Goal: Task Accomplishment & Management: Manage account settings

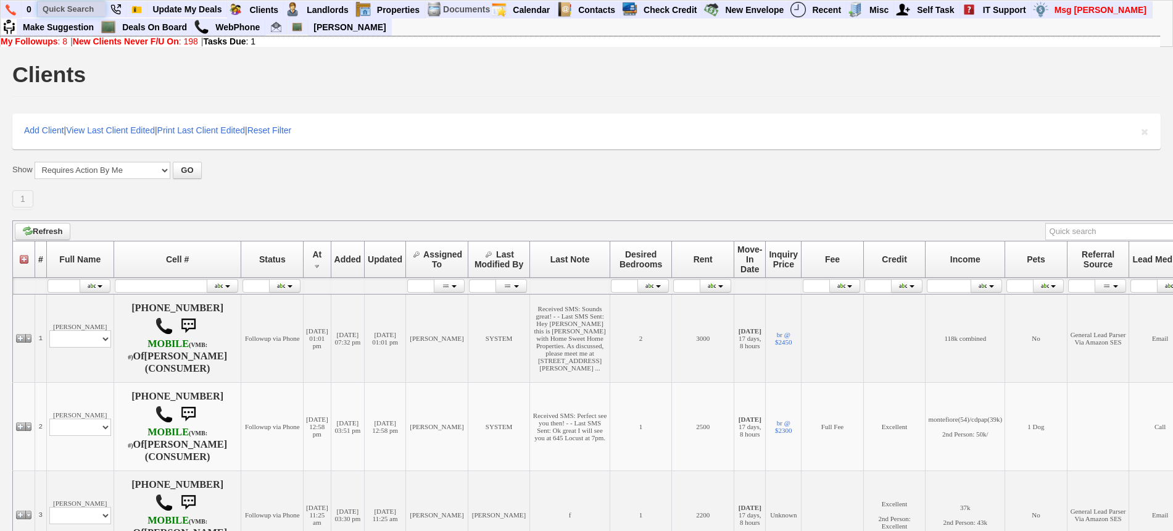
click at [57, 6] on input "text" at bounding box center [72, 8] width 68 height 15
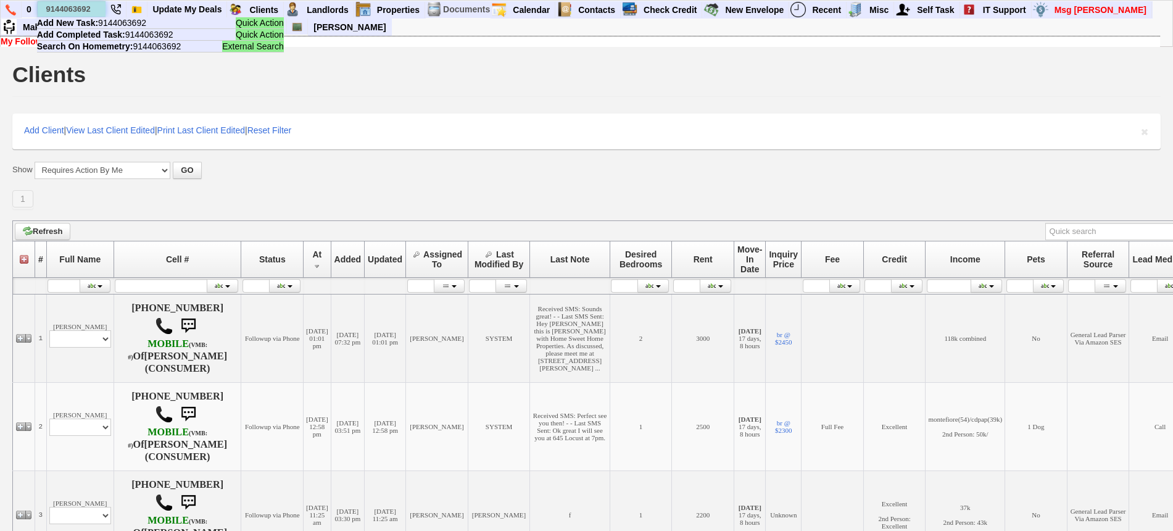
click at [80, 14] on input "9144063692" at bounding box center [72, 8] width 68 height 15
paste input ") 618-0310"
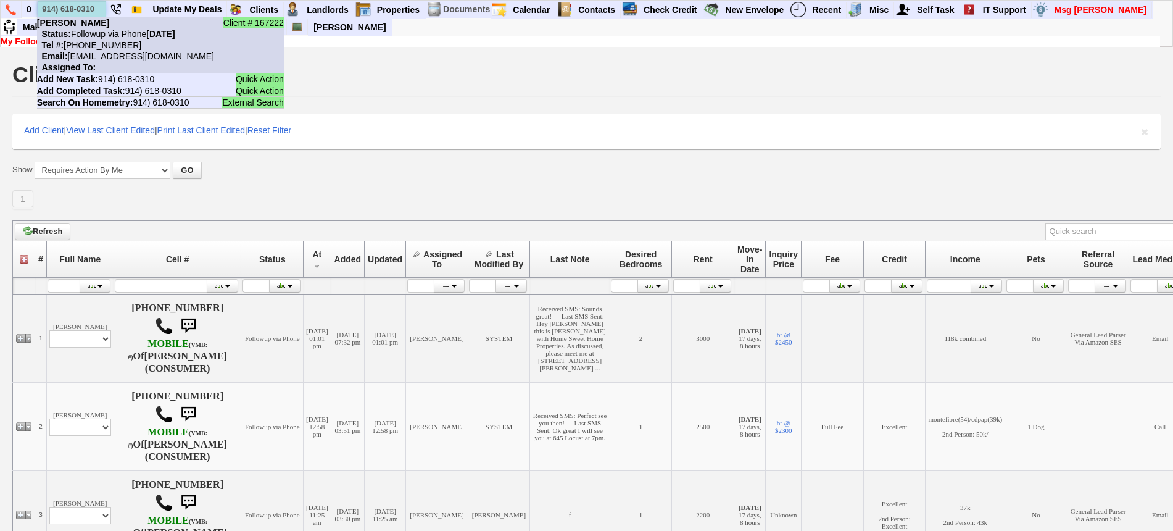
type input "914) 618-0310"
click at [105, 36] on nobr "Status: Followup via Phone Thursday, August 14th, 2025" at bounding box center [106, 34] width 138 height 10
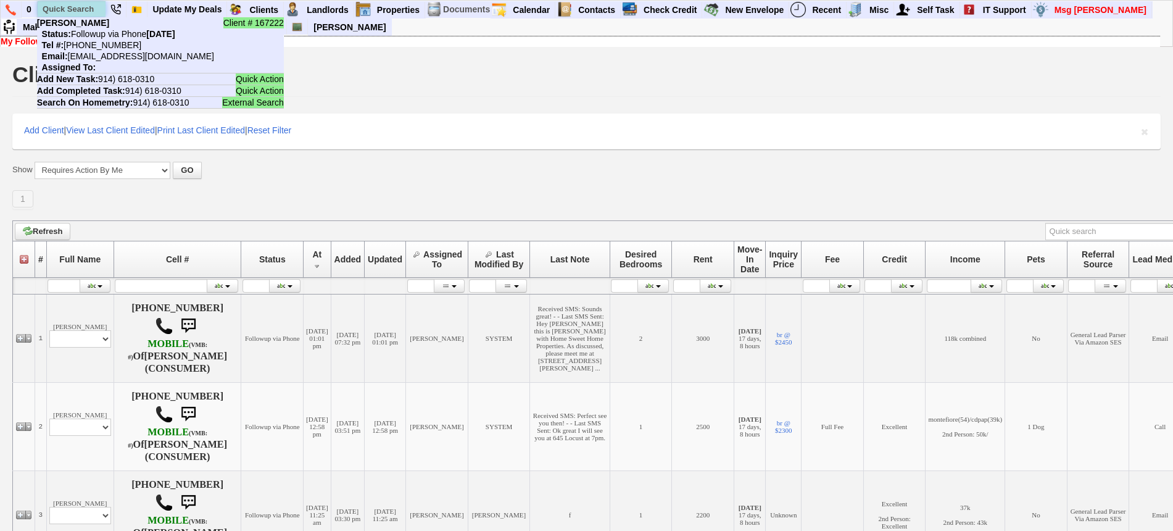
click at [99, 2] on input "text" at bounding box center [72, 8] width 68 height 15
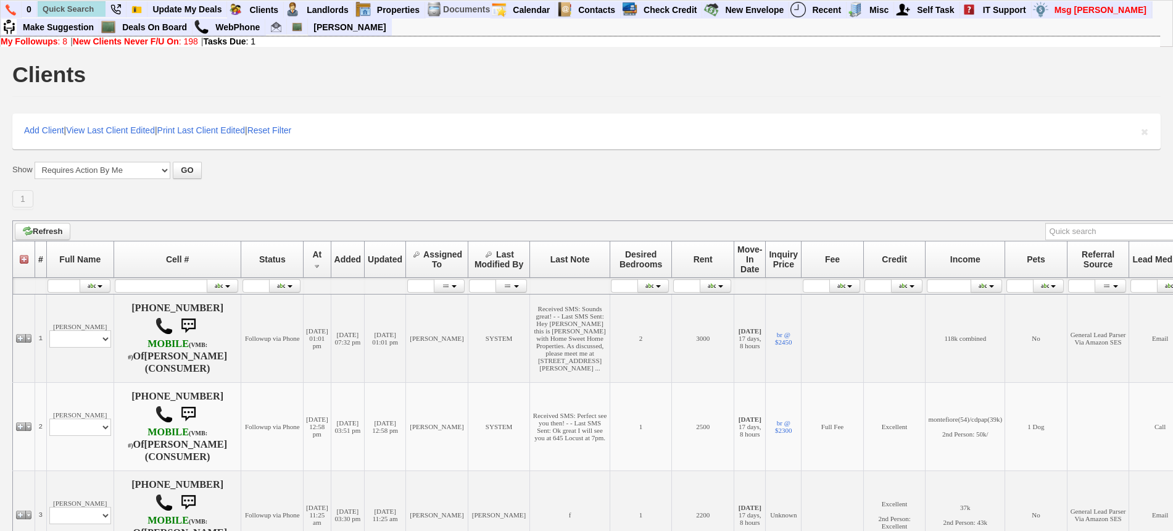
click at [427, 201] on div "1 Define page size" at bounding box center [586, 199] width 1149 height 19
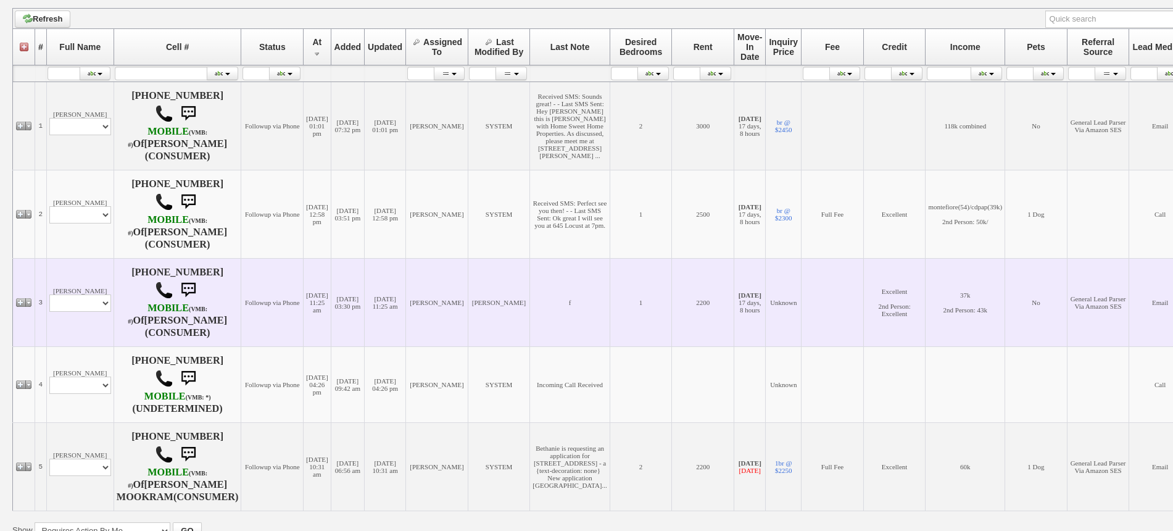
scroll to position [309, 0]
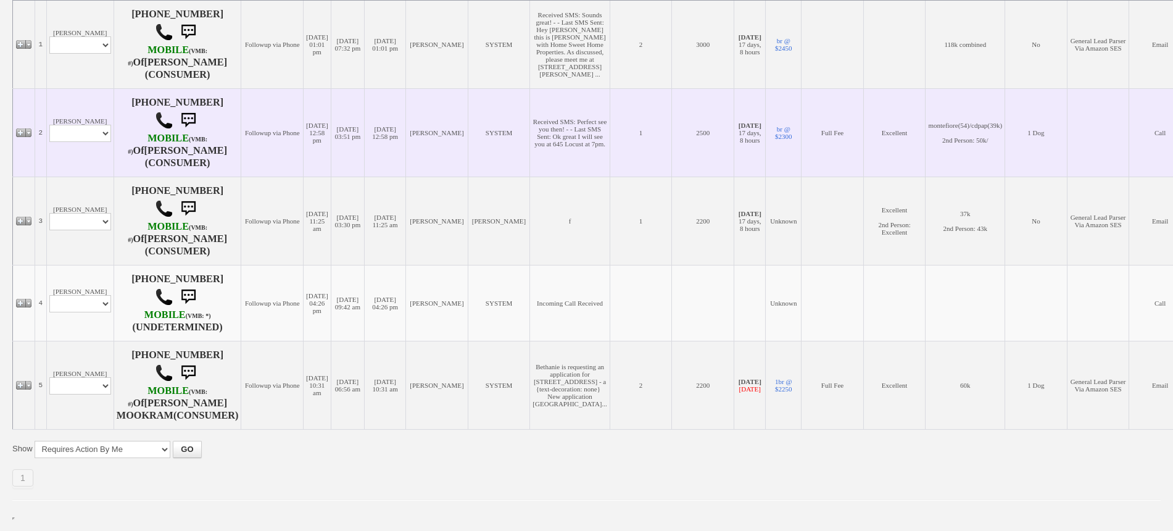
click at [80, 177] on td "Brittany Taylor Profile Edit Print Email Externally (Will Not Be Tracked In CRM…" at bounding box center [79, 132] width 67 height 88
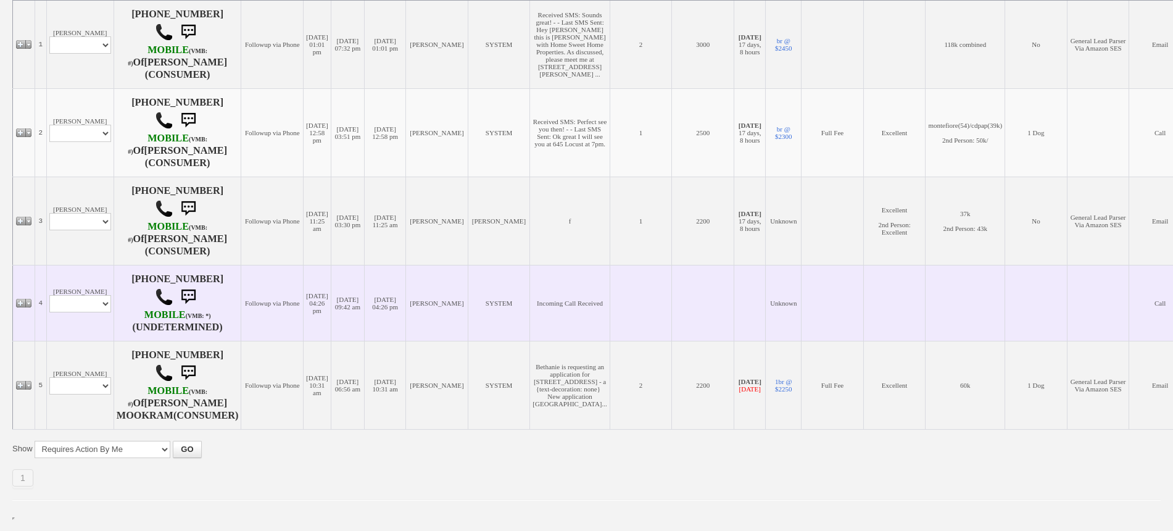
scroll to position [418, 0]
click at [90, 295] on select "Profile Edit Print Email Externally (Will Not Be Tracked In CRM) Closed Deals" at bounding box center [80, 303] width 62 height 17
select select "ChangeURL,/crm/custom/edit_client_form.php?redirect=%2Fcrm%2Fclients.php&id=167…"
click at [49, 295] on select "Profile Edit Print Email Externally (Will Not Be Tracked In CRM) Closed Deals" at bounding box center [80, 303] width 62 height 17
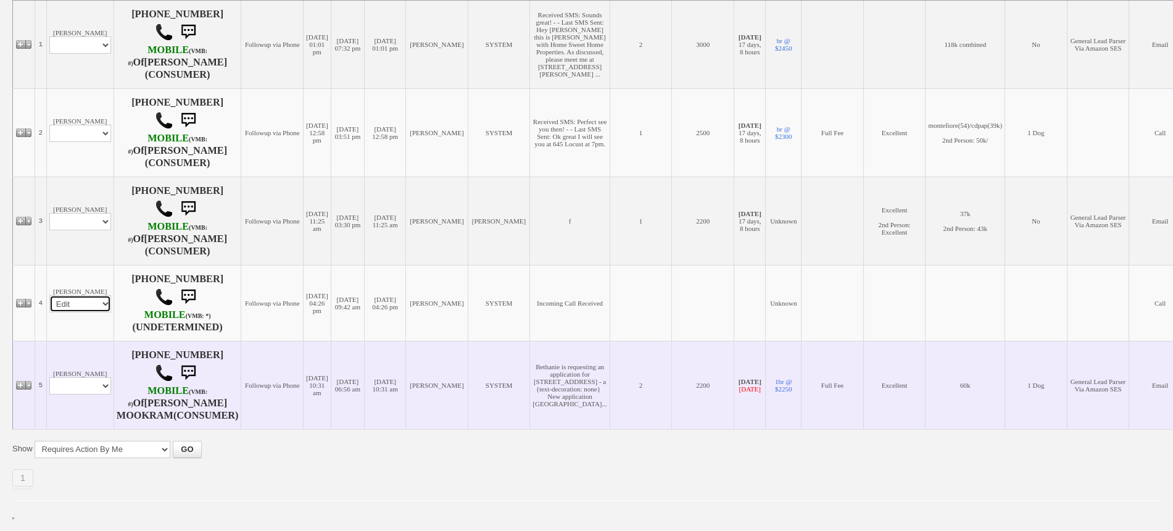
select select
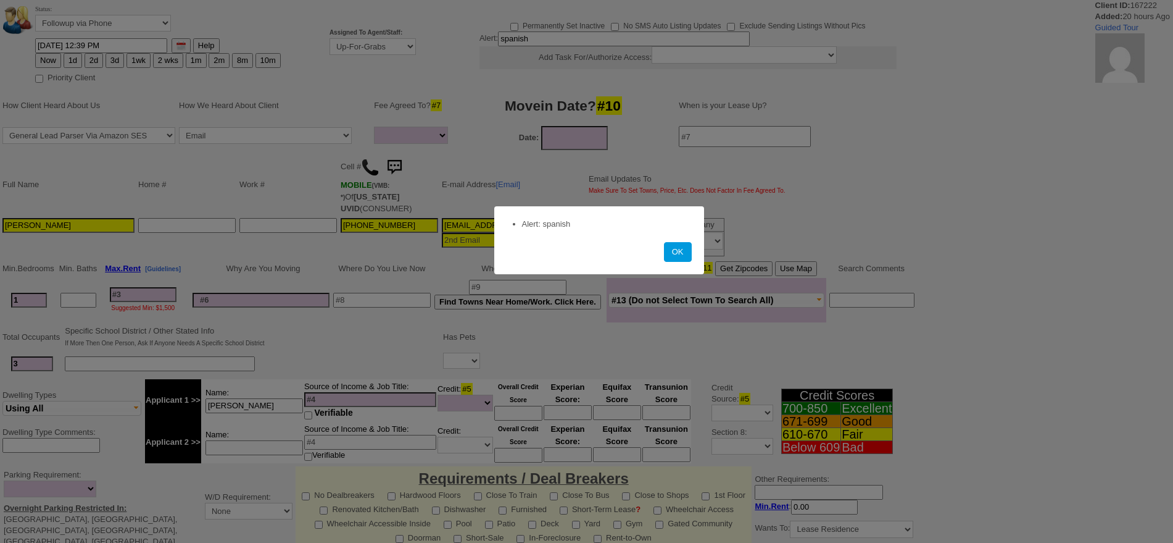
select select
click at [680, 249] on button "OK" at bounding box center [678, 252] width 28 height 20
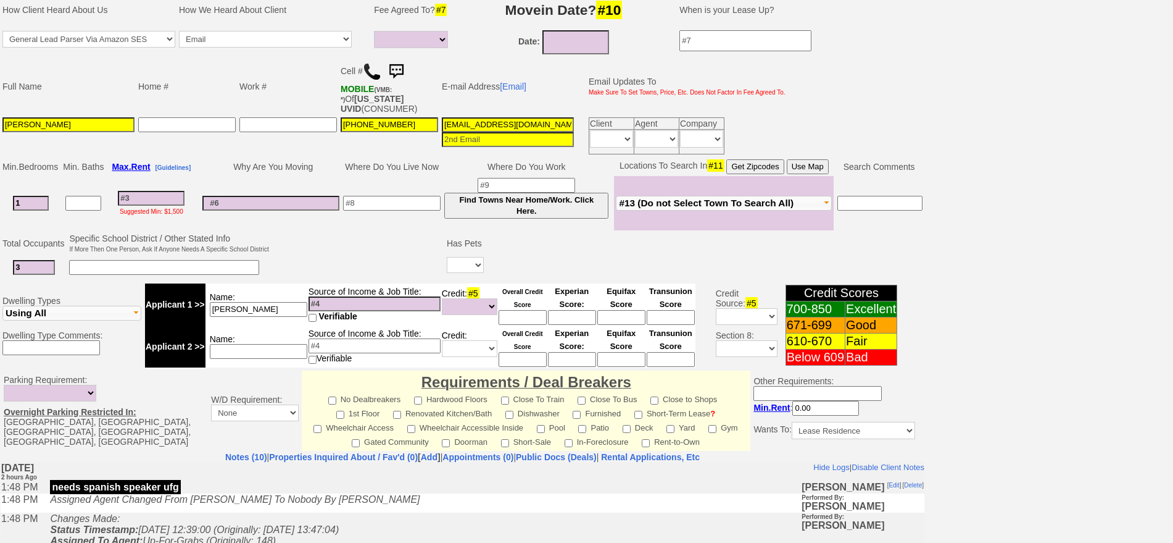
scroll to position [77, 0]
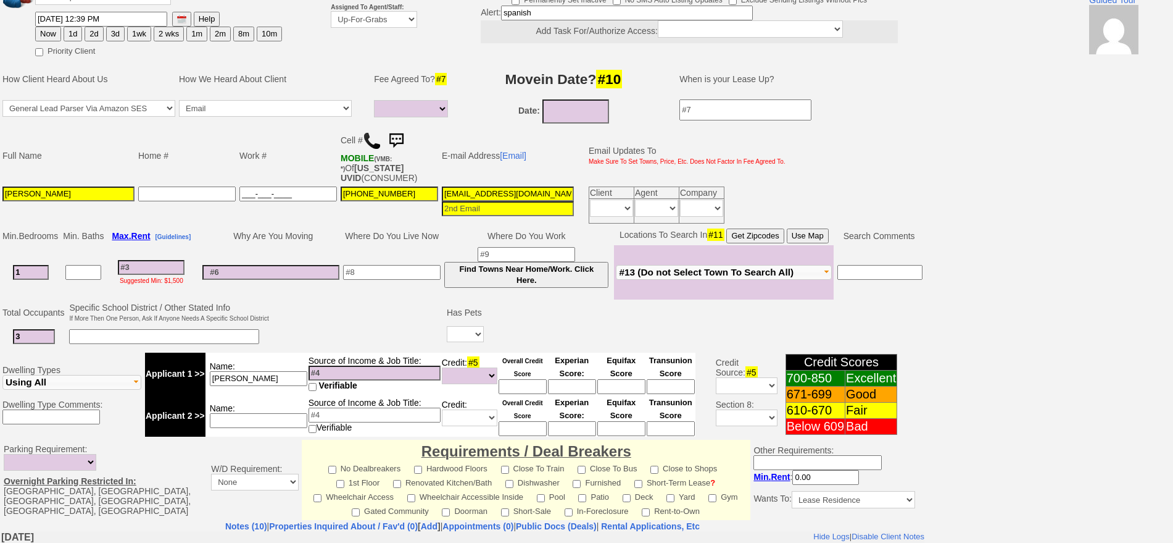
click at [289, 191] on input "___-___-____" at bounding box center [289, 193] width 98 height 15
paste input "914-406-3692"
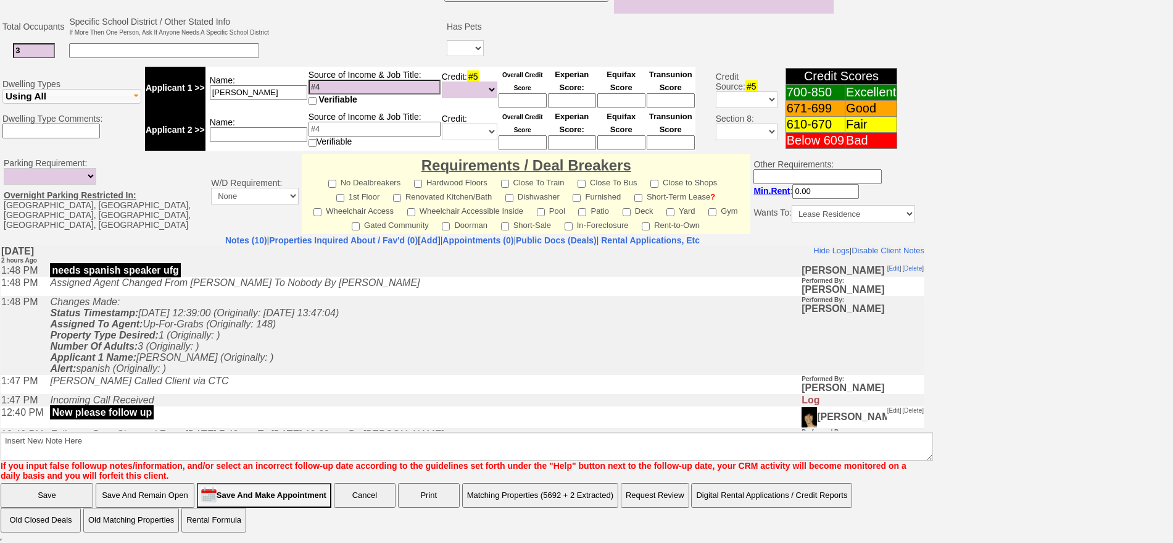
type input "914-406-3692"
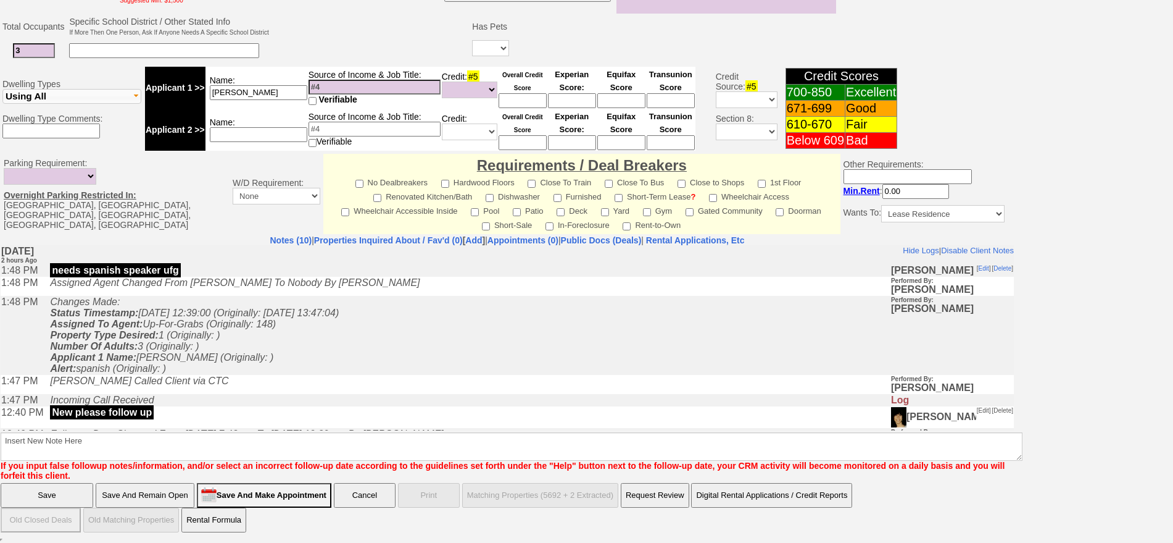
click at [70, 490] on input "Save" at bounding box center [47, 495] width 93 height 25
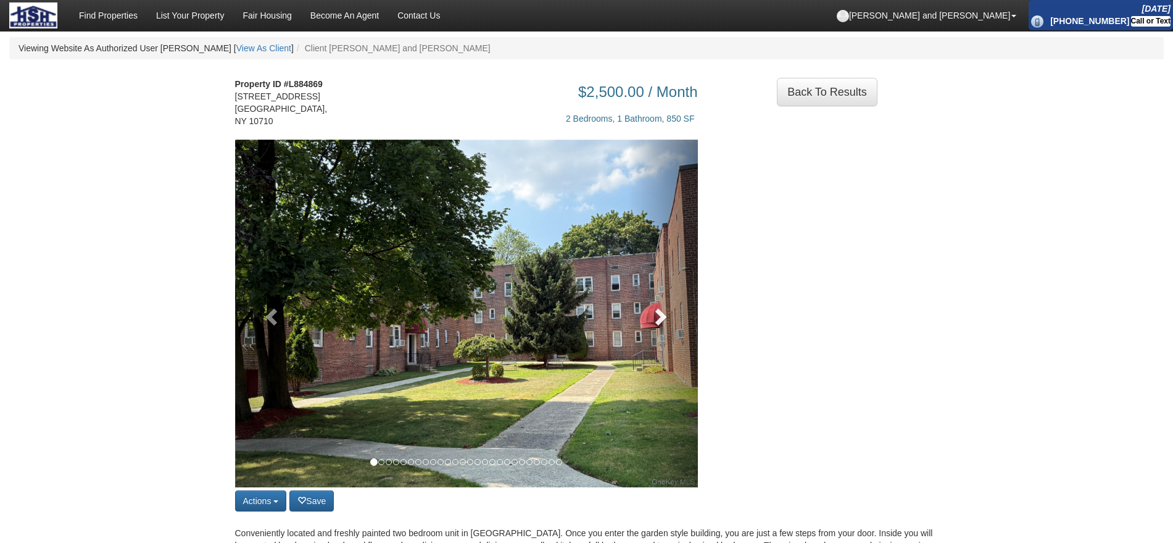
click at [640, 317] on link at bounding box center [663, 314] width 70 height 348
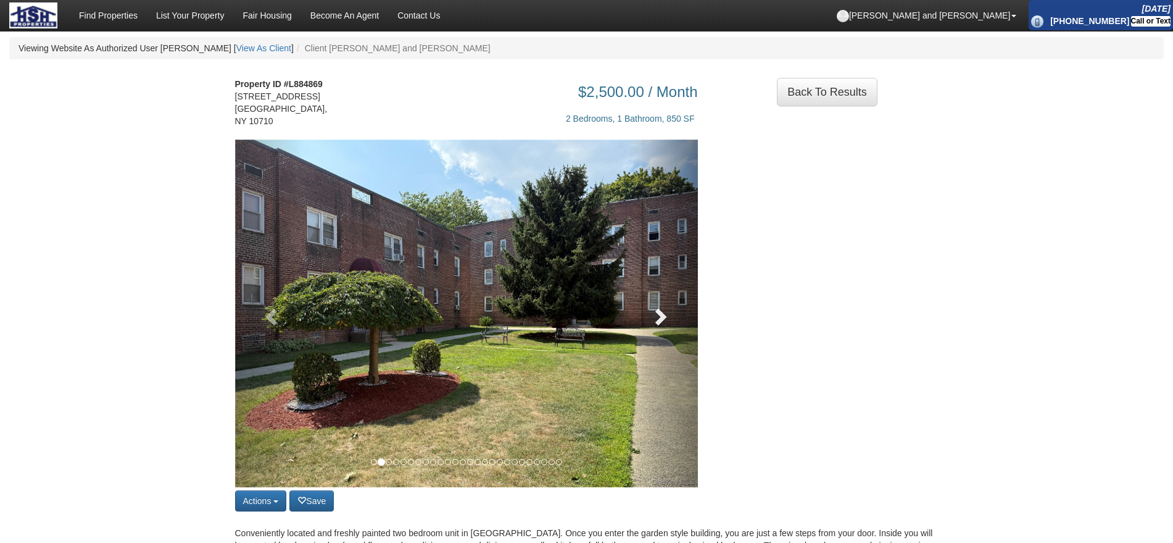
click at [640, 317] on link at bounding box center [663, 314] width 70 height 348
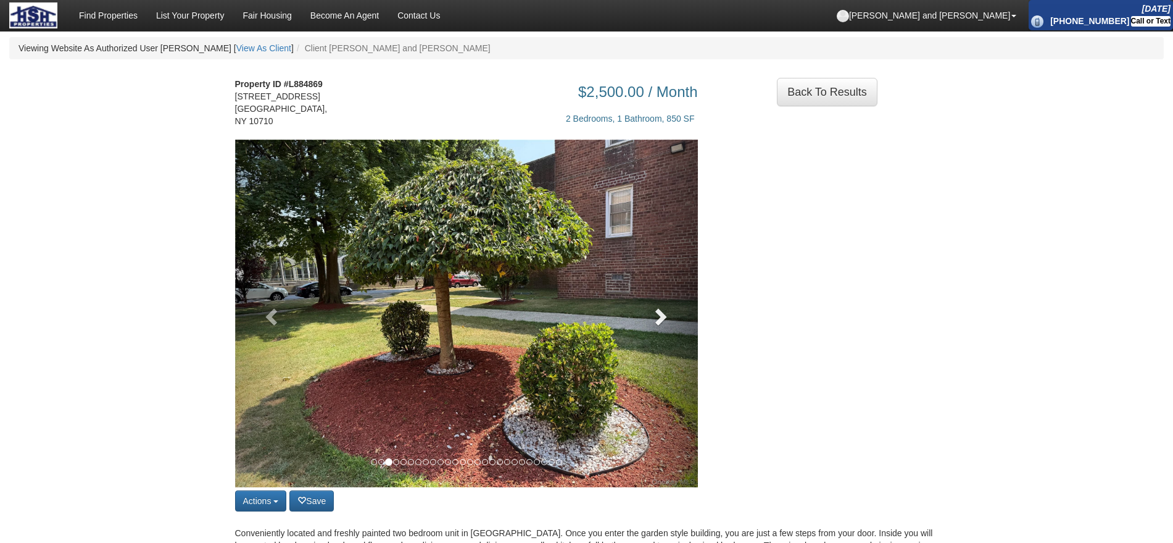
click at [646, 319] on link at bounding box center [663, 314] width 70 height 348
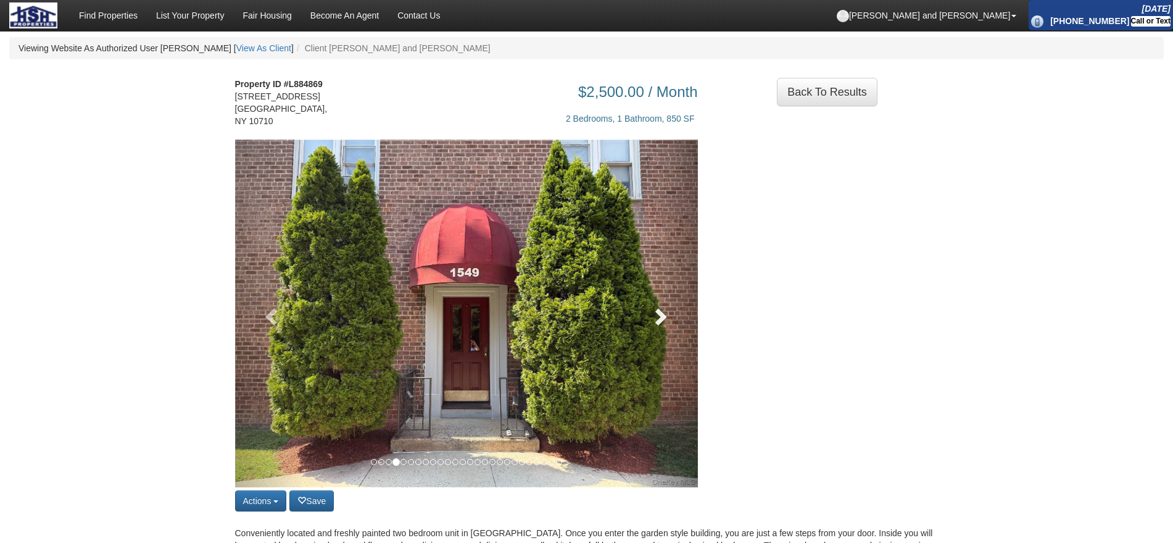
click at [646, 319] on link at bounding box center [663, 314] width 70 height 348
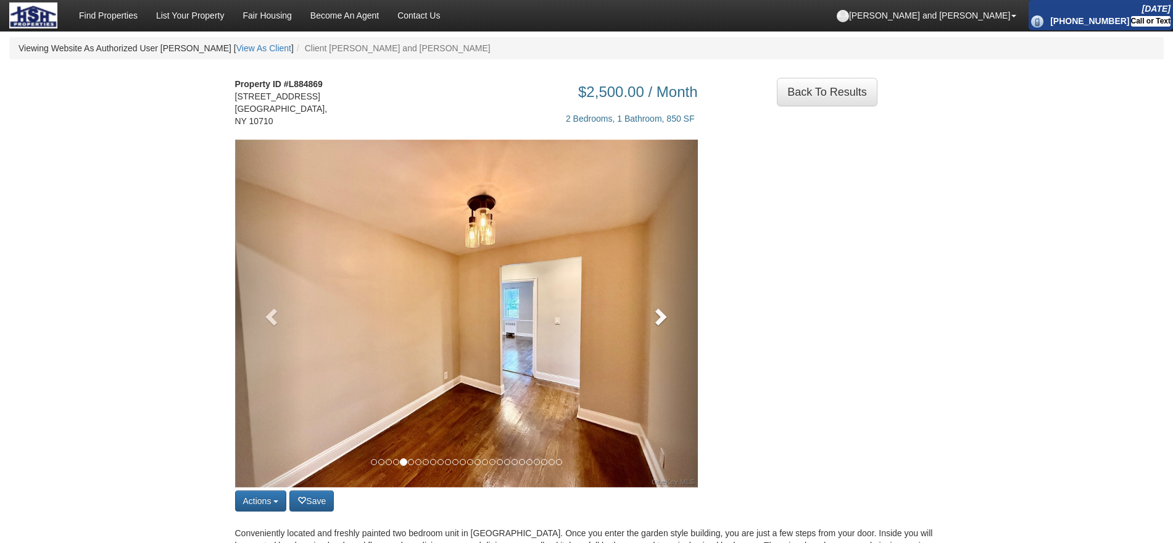
click at [646, 319] on link at bounding box center [663, 314] width 70 height 348
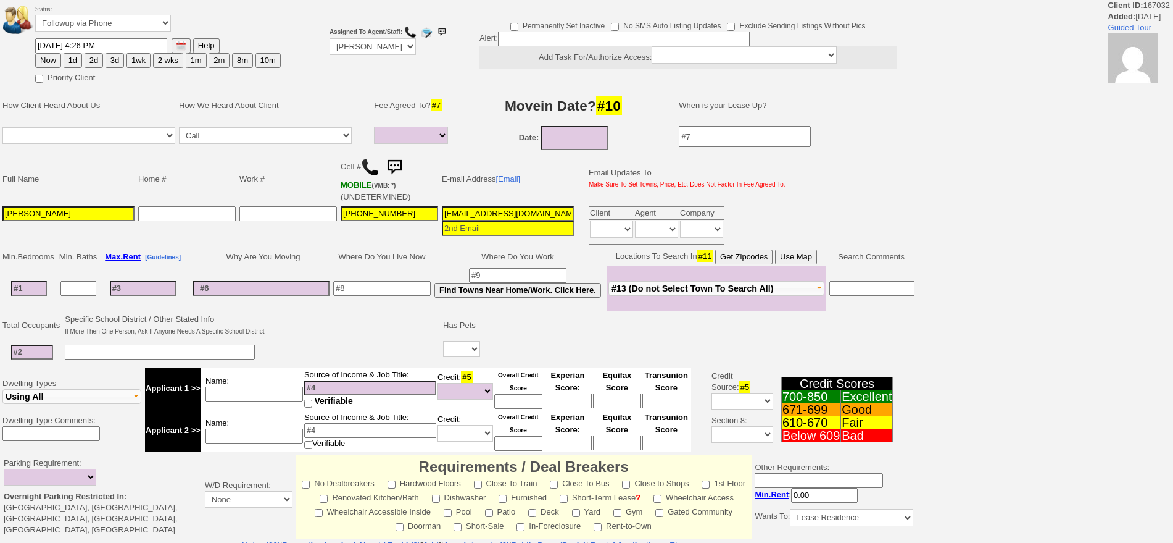
select select
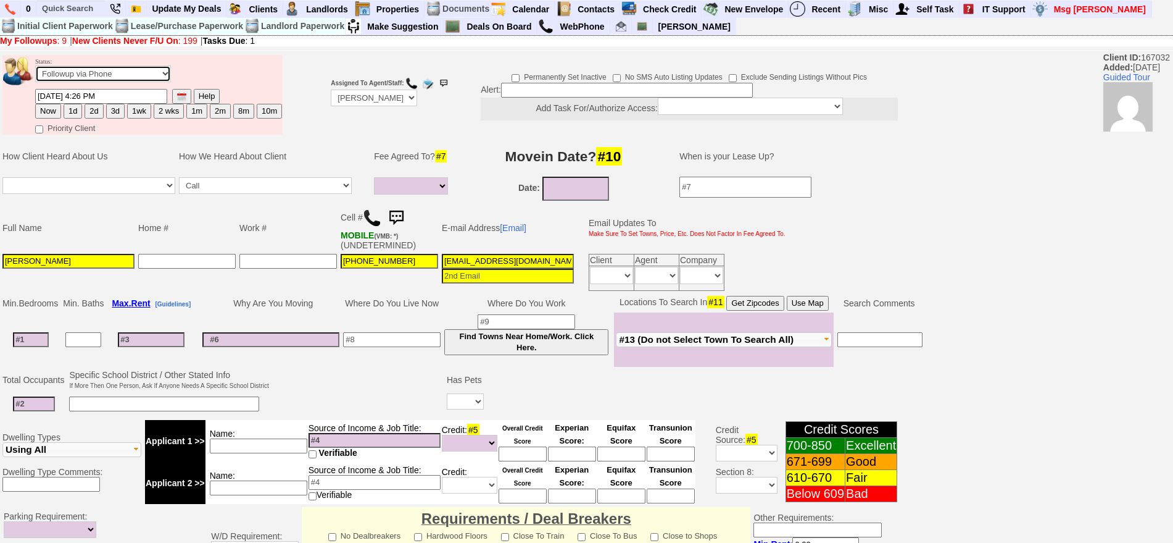
click at [144, 67] on select "Followup via Phone Followup via Email Followup When Section 8 Property Found De…" at bounding box center [103, 73] width 136 height 17
select select "Inactive"
click at [35, 70] on select "Followup via Phone Followup via Email Followup When Section 8 Property Found De…" at bounding box center [103, 73] width 136 height 17
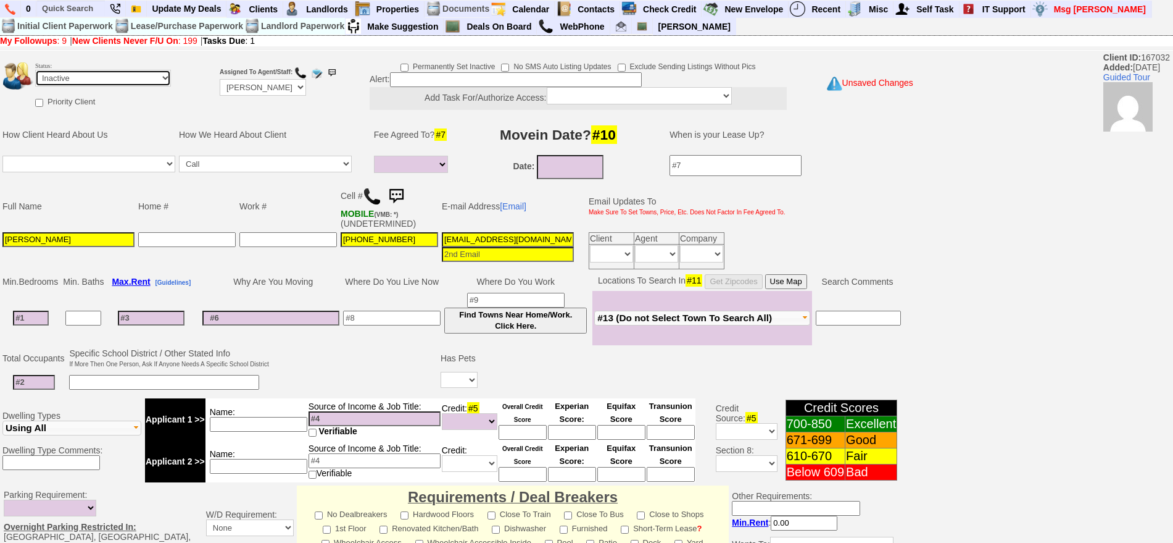
scroll to position [331, 0]
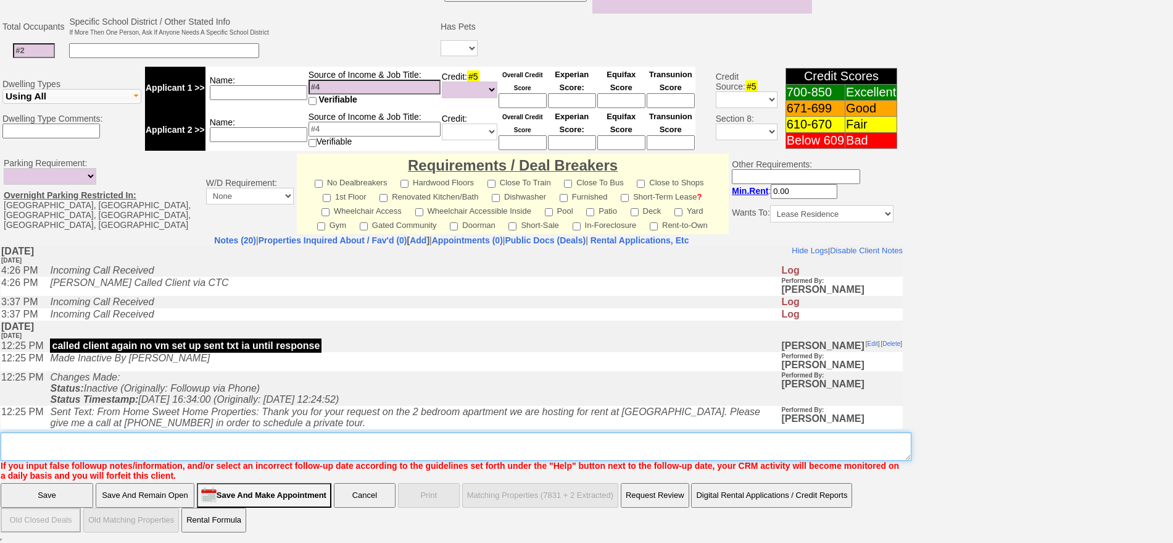
click at [678, 438] on textarea "Insert New Note Here" at bounding box center [456, 446] width 911 height 28
type textarea "ia"
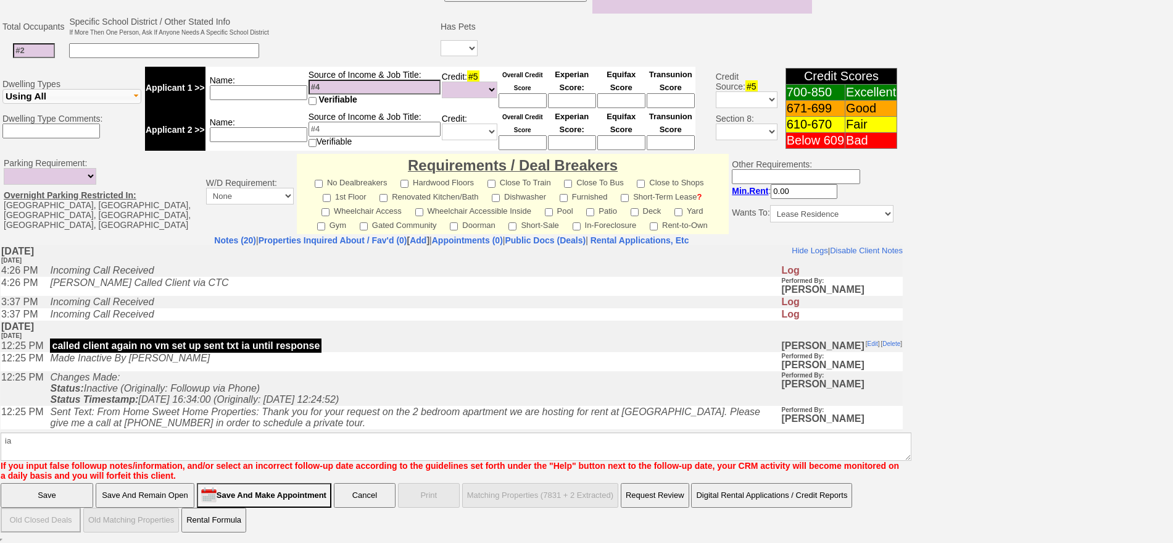
click input "Save" at bounding box center [47, 495] width 93 height 25
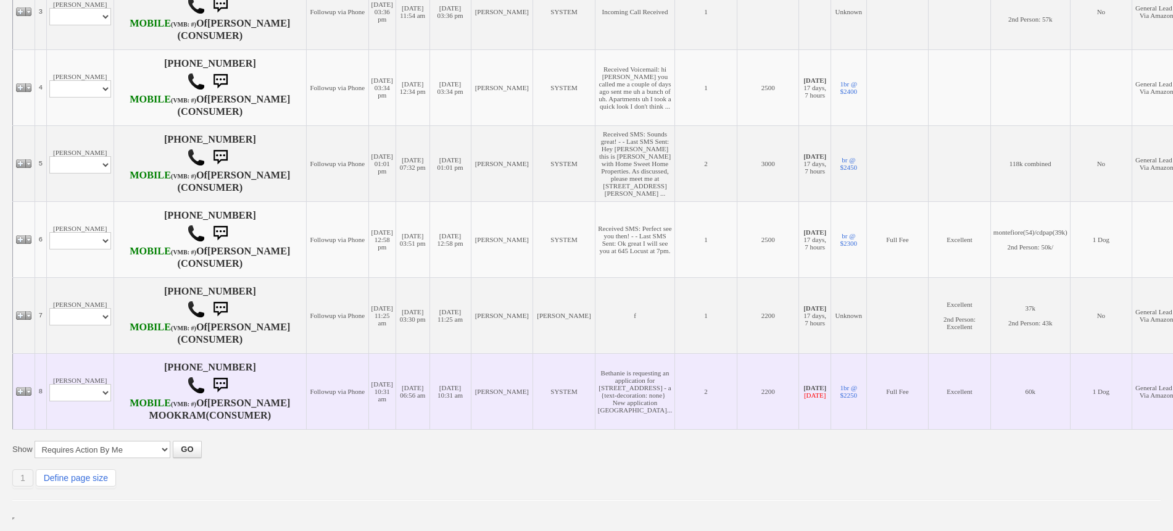
scroll to position [669, 0]
click at [78, 384] on select "Profile Edit Print Email Externally (Will Not Be Tracked In CRM) Closed Deals" at bounding box center [80, 392] width 62 height 17
select select "ChangeURL,/crm/custom/edit_client_form.php?redirect=%2Fcrm%2Fclients.php&id=653…"
click at [49, 383] on select "Profile Edit Print Email Externally (Will Not Be Tracked In CRM) Closed Deals" at bounding box center [80, 391] width 62 height 17
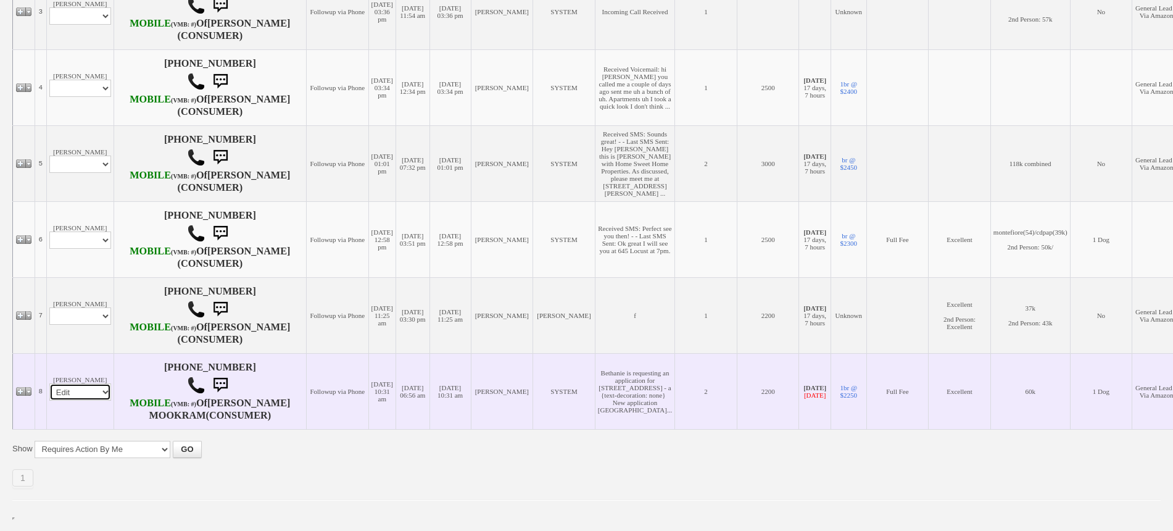
select select
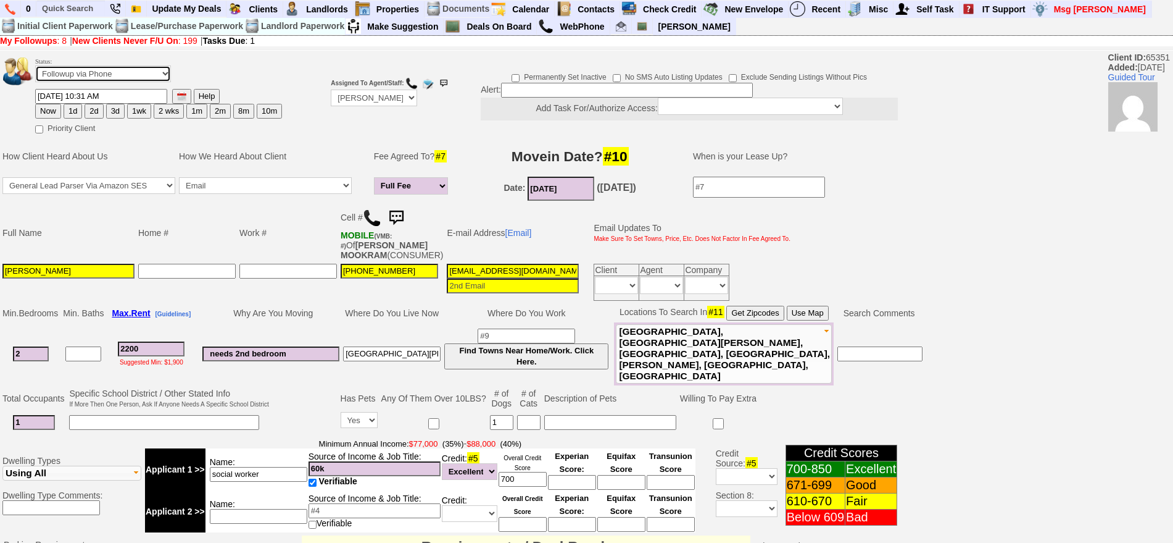
click at [133, 77] on select "Followup via Phone Followup via Email Followup When Section 8 Property Found De…" at bounding box center [103, 73] width 136 height 17
select select "Inactive"
click at [35, 70] on select "Followup via Phone Followup via Email Followup When Section 8 Property Found De…" at bounding box center [103, 73] width 136 height 17
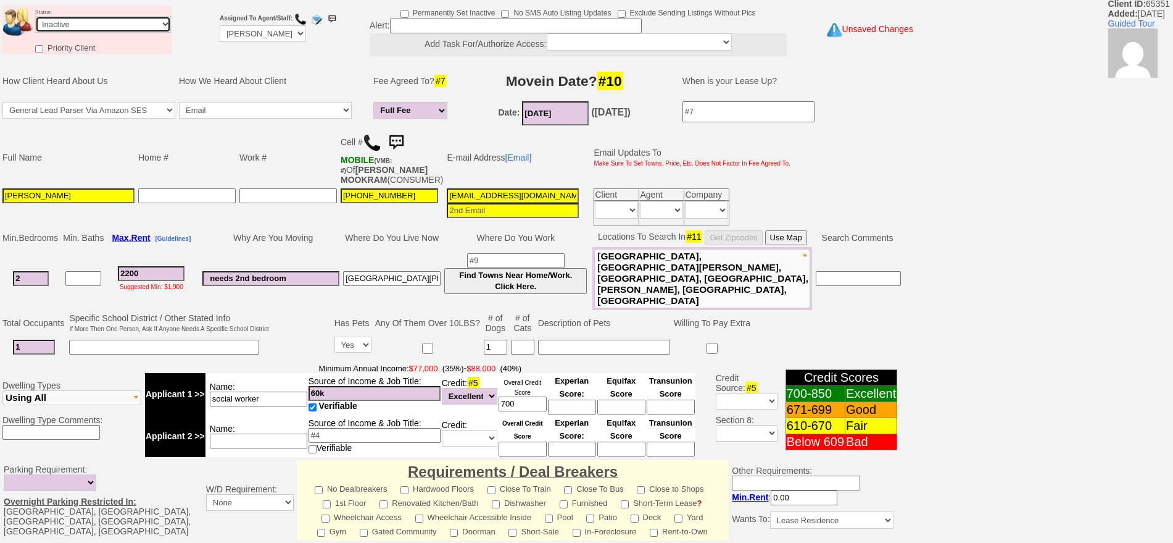
scroll to position [351, 0]
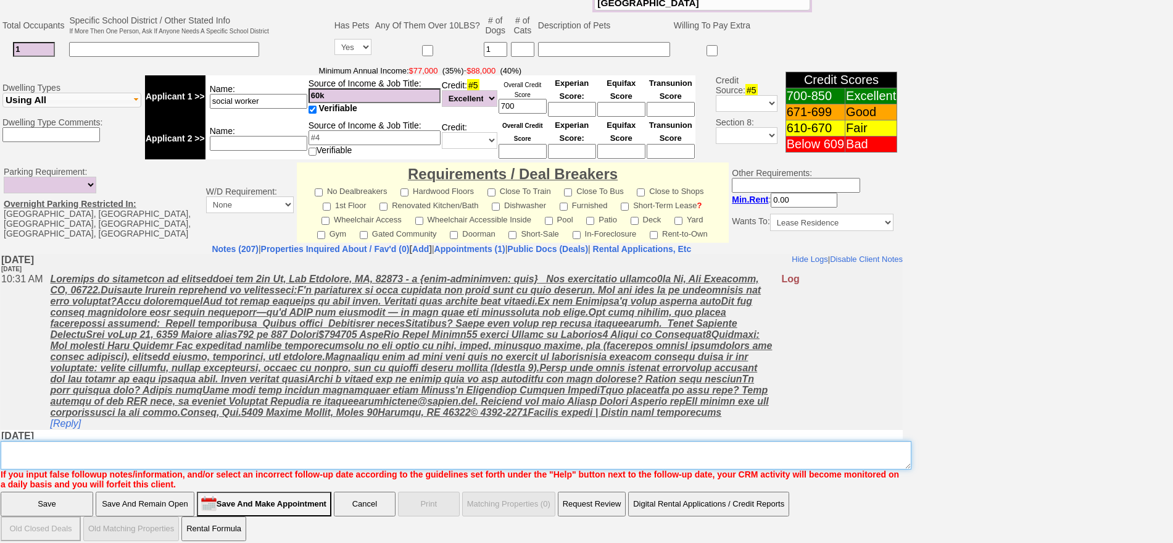
click at [823, 452] on textarea "Insert New Note Here" at bounding box center [456, 455] width 911 height 28
type textarea "ia"
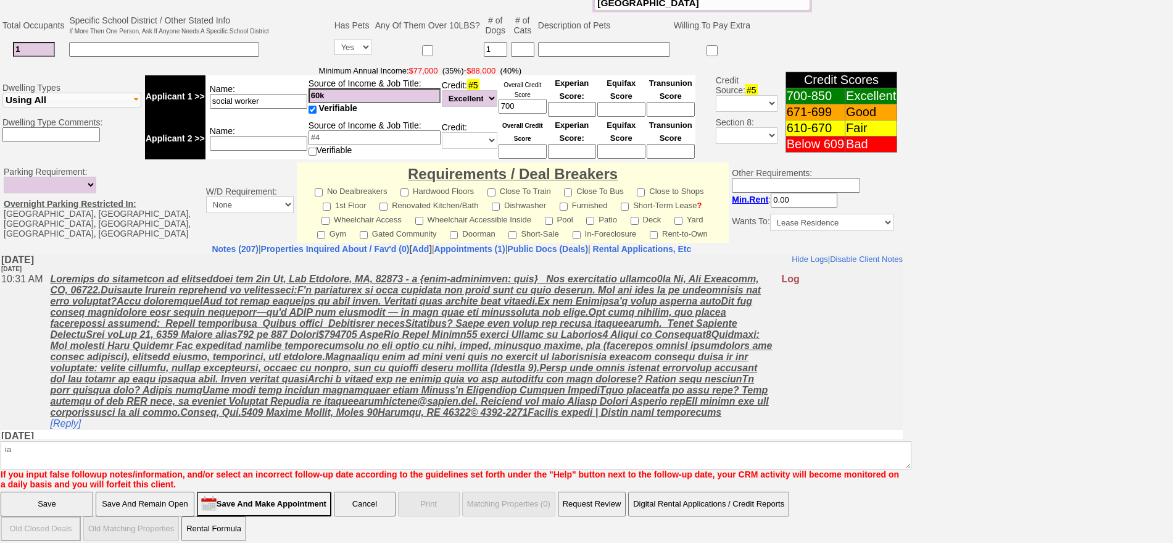
click input "Save" at bounding box center [47, 503] width 93 height 25
